Goal: Task Accomplishment & Management: Manage account settings

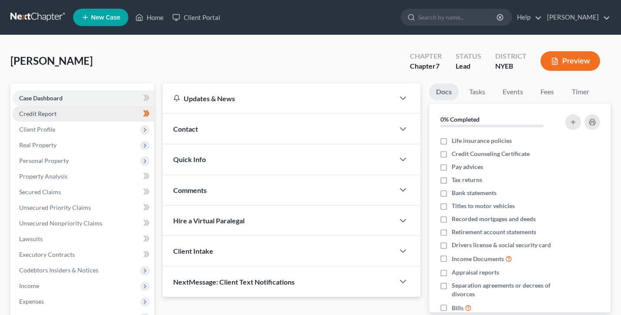
click at [51, 117] on span "Credit Report" at bounding box center [37, 113] width 37 height 7
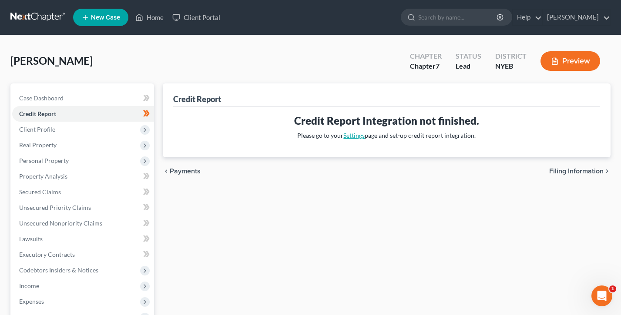
click at [353, 135] on link "Settings" at bounding box center [353, 135] width 21 height 7
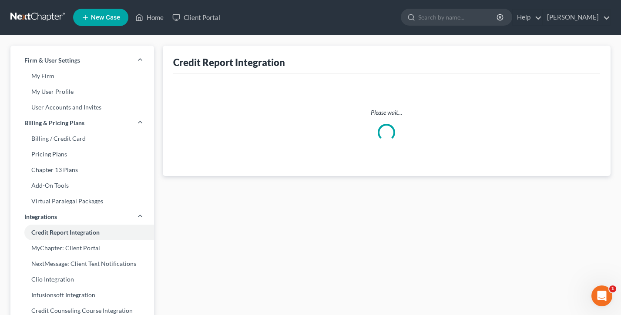
select select "0"
select select "35"
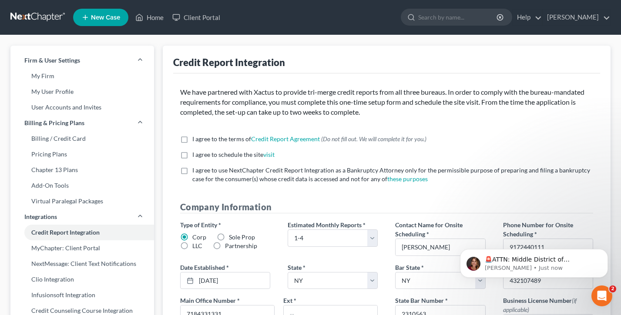
click at [583, 26] on ul "New Case Home Client Portal - No Result - See all results Or Press Enter... Hel…" at bounding box center [341, 17] width 537 height 23
click at [582, 20] on link "[PERSON_NAME]" at bounding box center [575, 18] width 67 height 16
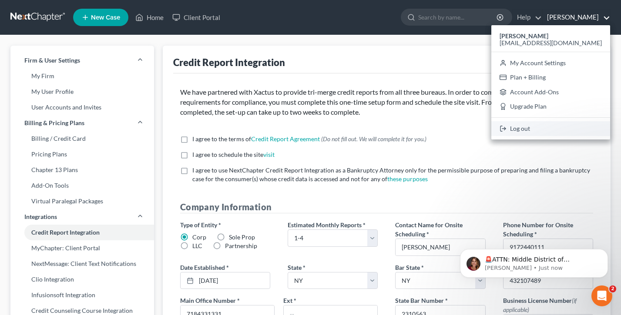
click at [563, 124] on link "Log out" at bounding box center [550, 128] width 119 height 15
